Goal: Find specific page/section

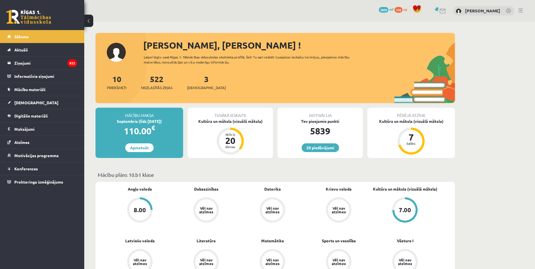
click at [139, 208] on div "8.00" at bounding box center [140, 210] width 12 height 6
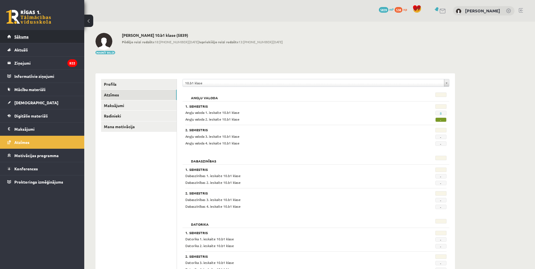
click at [43, 40] on link "Sākums" at bounding box center [42, 36] width 70 height 13
